Goal: Navigation & Orientation: Find specific page/section

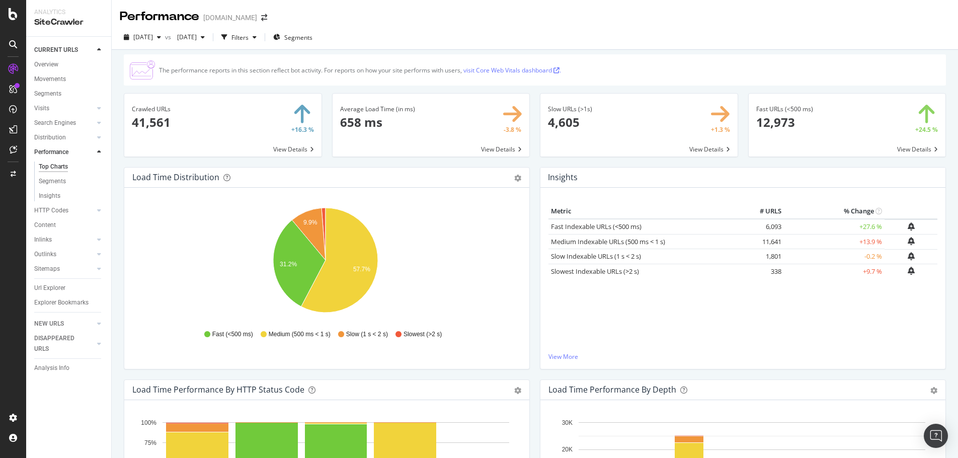
scroll to position [552, 0]
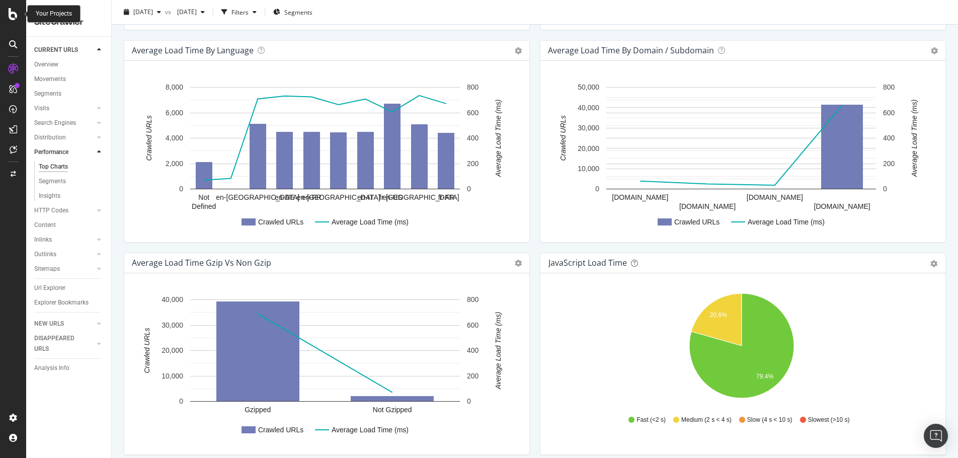
click at [16, 14] on icon at bounding box center [13, 14] width 9 height 12
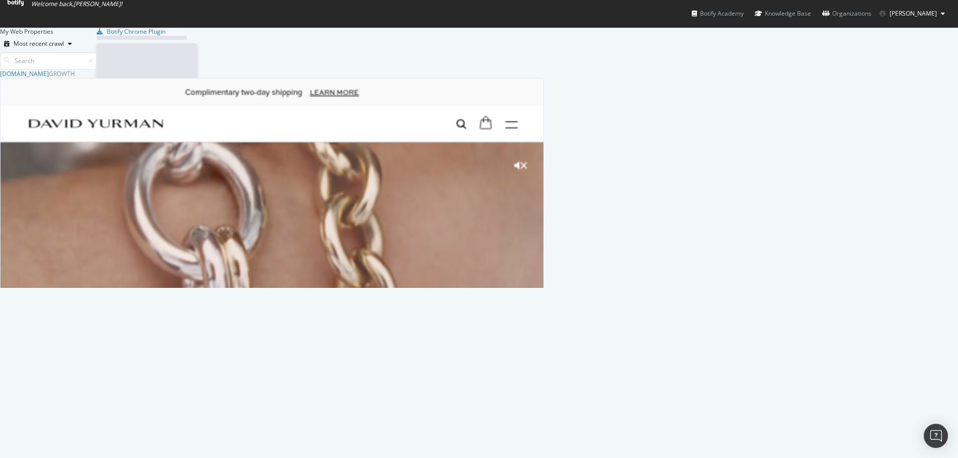
scroll to position [451, 943]
